Goal: Task Accomplishment & Management: Manage account settings

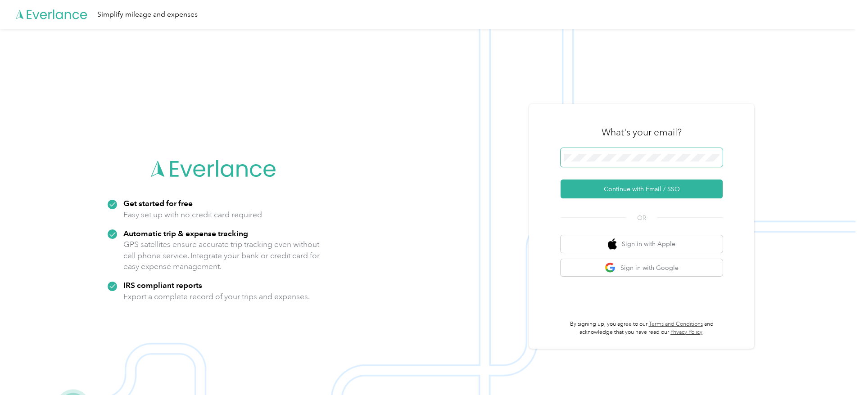
click at [615, 151] on span at bounding box center [641, 157] width 162 height 19
click at [614, 191] on button "Continue with Email / SSO" at bounding box center [641, 189] width 162 height 19
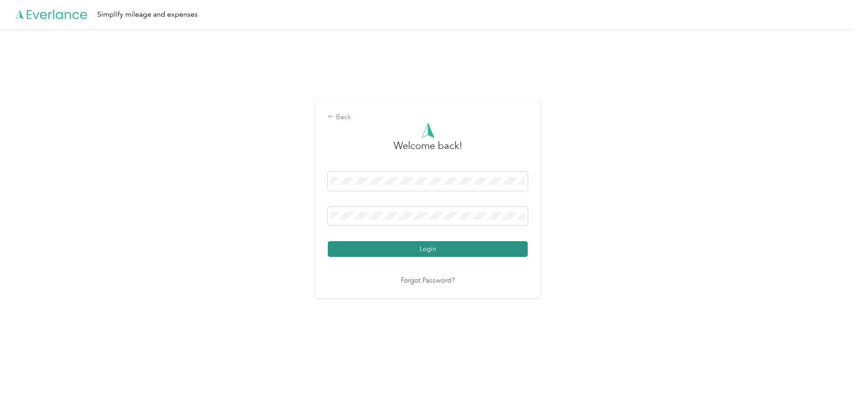
click at [406, 249] on button "Login" at bounding box center [428, 249] width 200 height 16
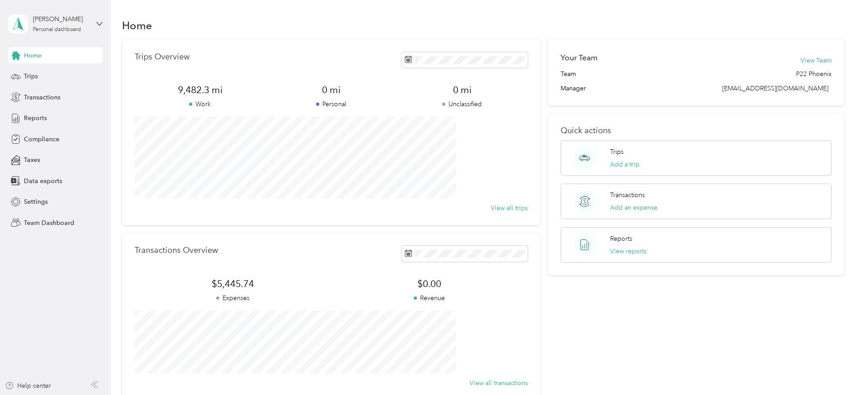
click at [94, 23] on div "[PERSON_NAME] Personal dashboard" at bounding box center [55, 24] width 95 height 32
click at [49, 71] on div "Team dashboard" at bounding box center [40, 73] width 48 height 9
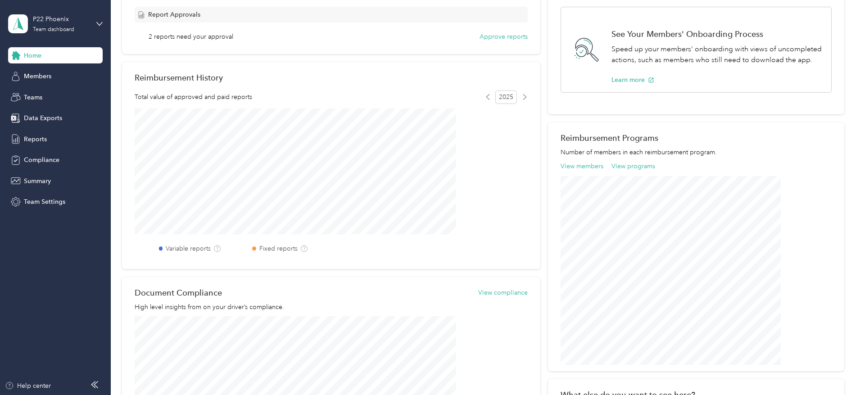
scroll to position [135, 0]
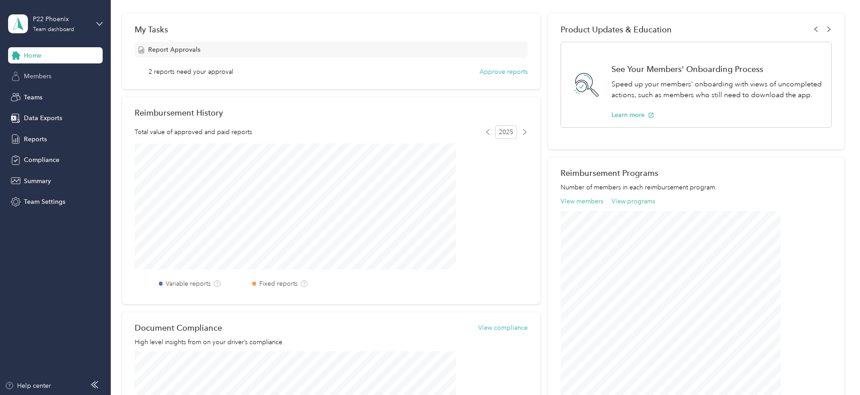
click at [34, 72] on span "Members" at bounding box center [37, 76] width 27 height 9
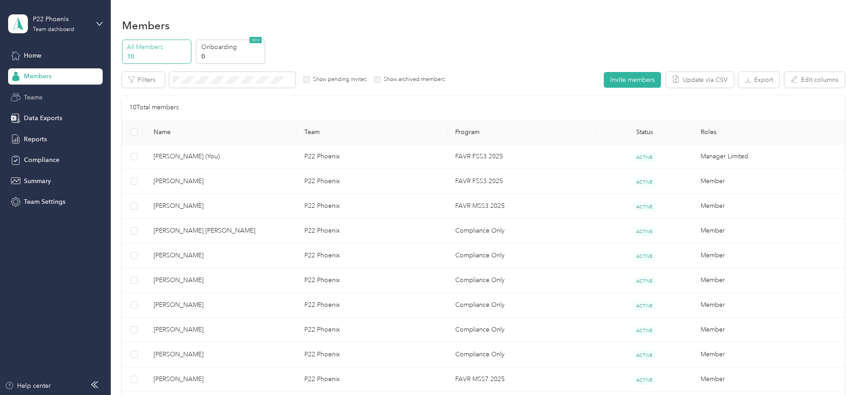
click at [39, 97] on span "Teams" at bounding box center [33, 97] width 18 height 9
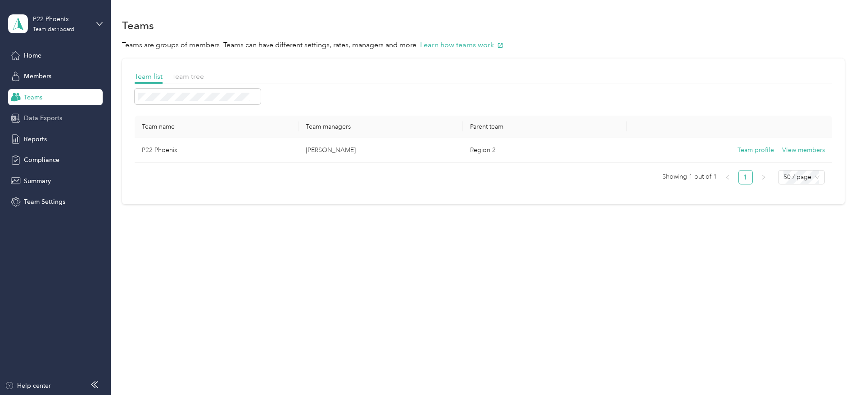
click at [41, 117] on span "Data Exports" at bounding box center [43, 117] width 38 height 9
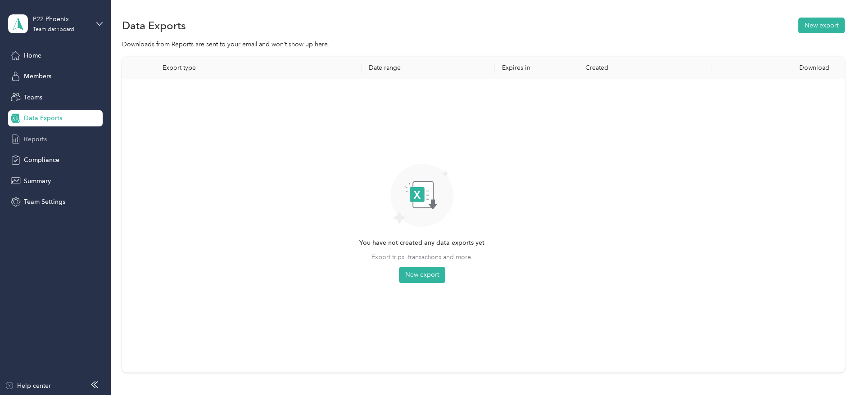
click at [54, 139] on div "Reports" at bounding box center [55, 139] width 95 height 16
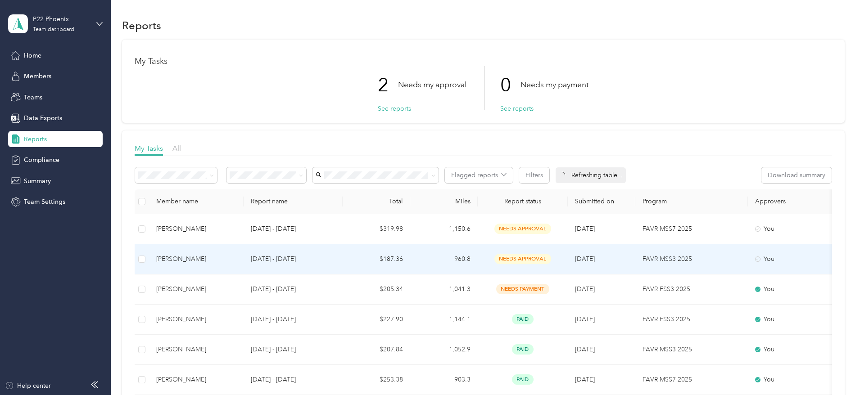
click at [236, 254] on div "[PERSON_NAME]" at bounding box center [196, 259] width 80 height 10
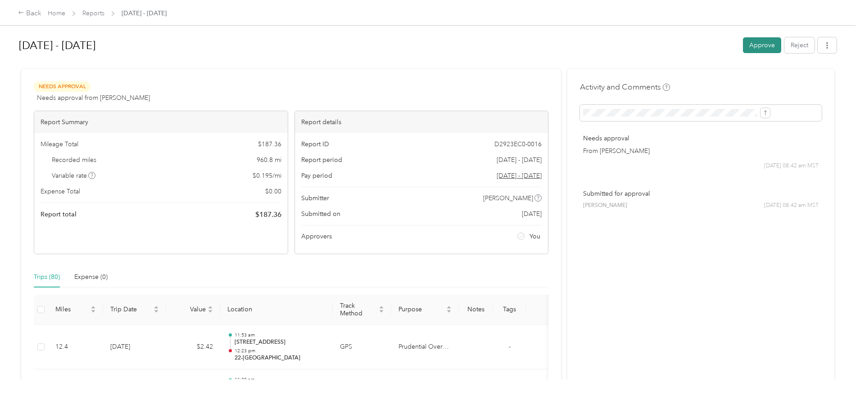
click at [743, 47] on button "Approve" at bounding box center [762, 45] width 38 height 16
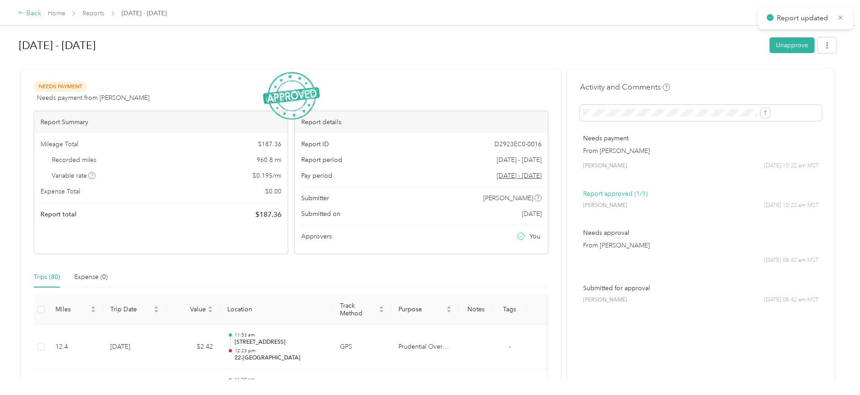
click at [41, 14] on div "Back" at bounding box center [29, 13] width 23 height 11
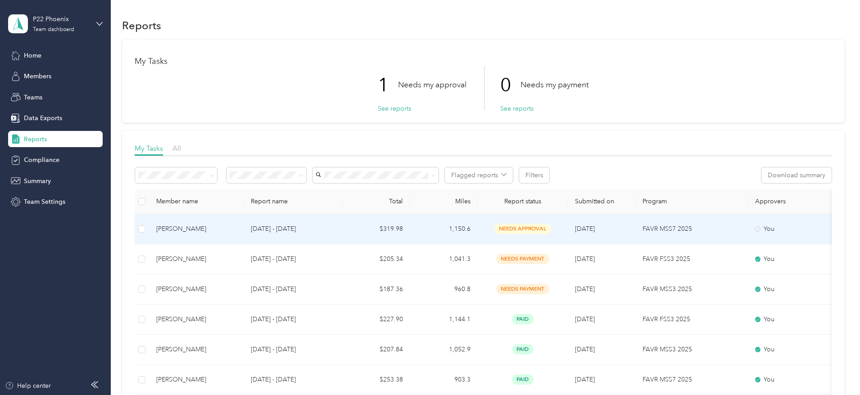
click at [243, 221] on td "[PERSON_NAME]" at bounding box center [196, 229] width 95 height 30
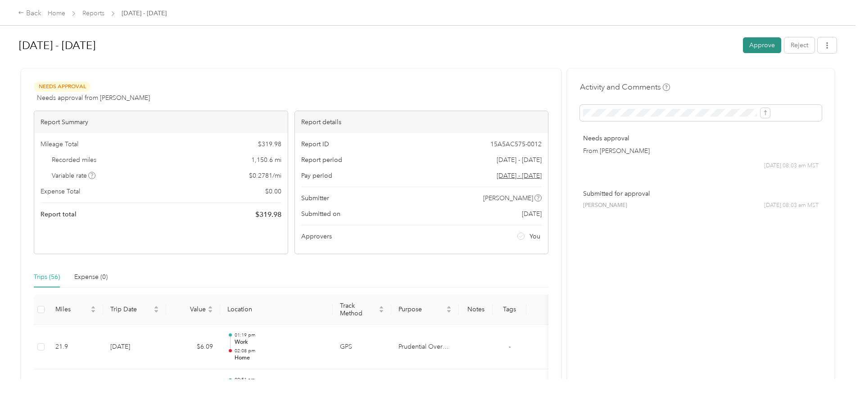
click at [743, 42] on button "Approve" at bounding box center [762, 45] width 38 height 16
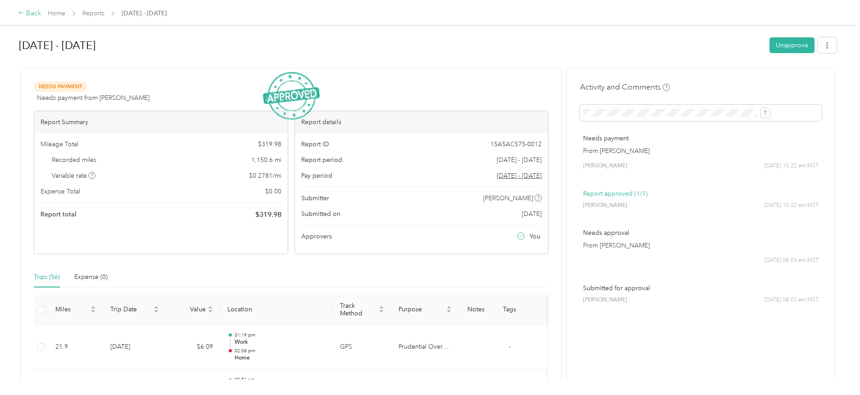
click at [41, 10] on div "Back" at bounding box center [29, 13] width 23 height 11
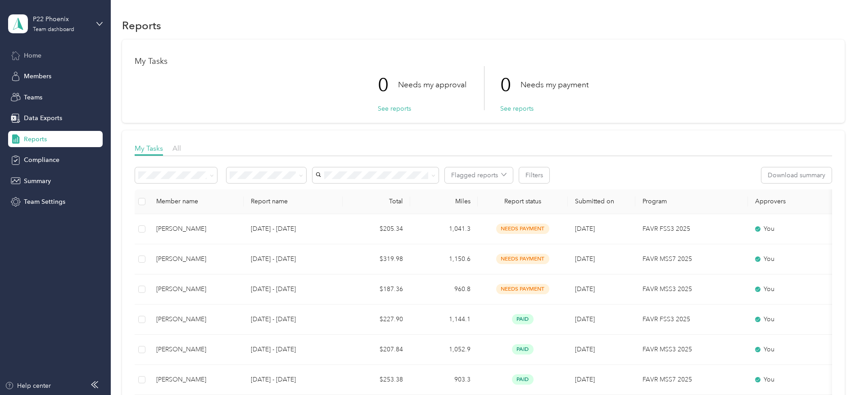
click at [27, 57] on span "Home" at bounding box center [33, 55] width 18 height 9
